Goal: Find contact information: Find contact information

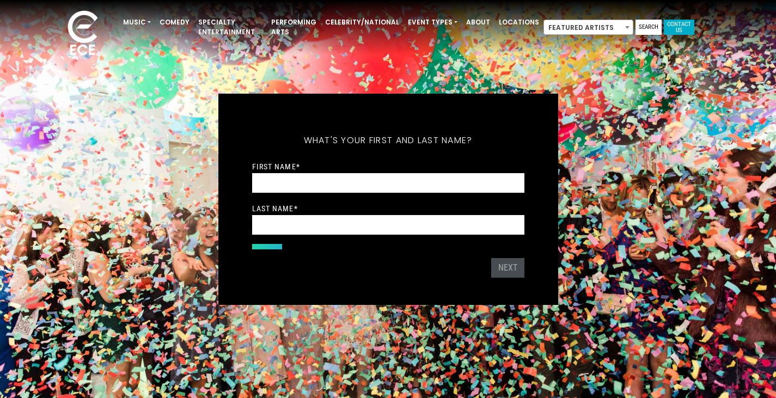
click at [671, 31] on link "Contact Us" at bounding box center [679, 27] width 31 height 15
click at [670, 28] on link "Contact Us" at bounding box center [679, 27] width 31 height 15
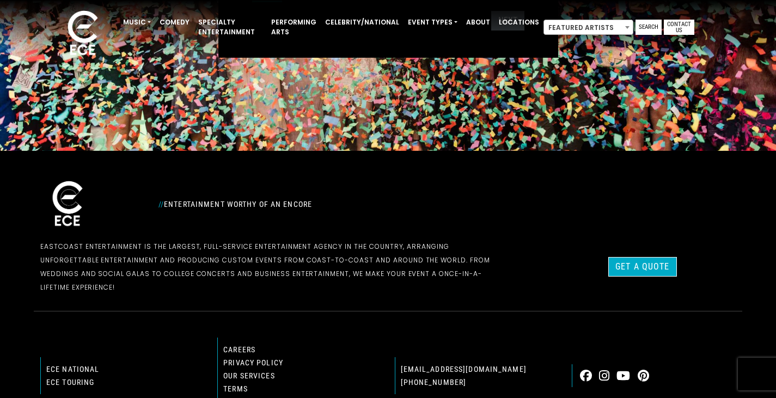
scroll to position [339, 0]
